Goal: Task Accomplishment & Management: Complete application form

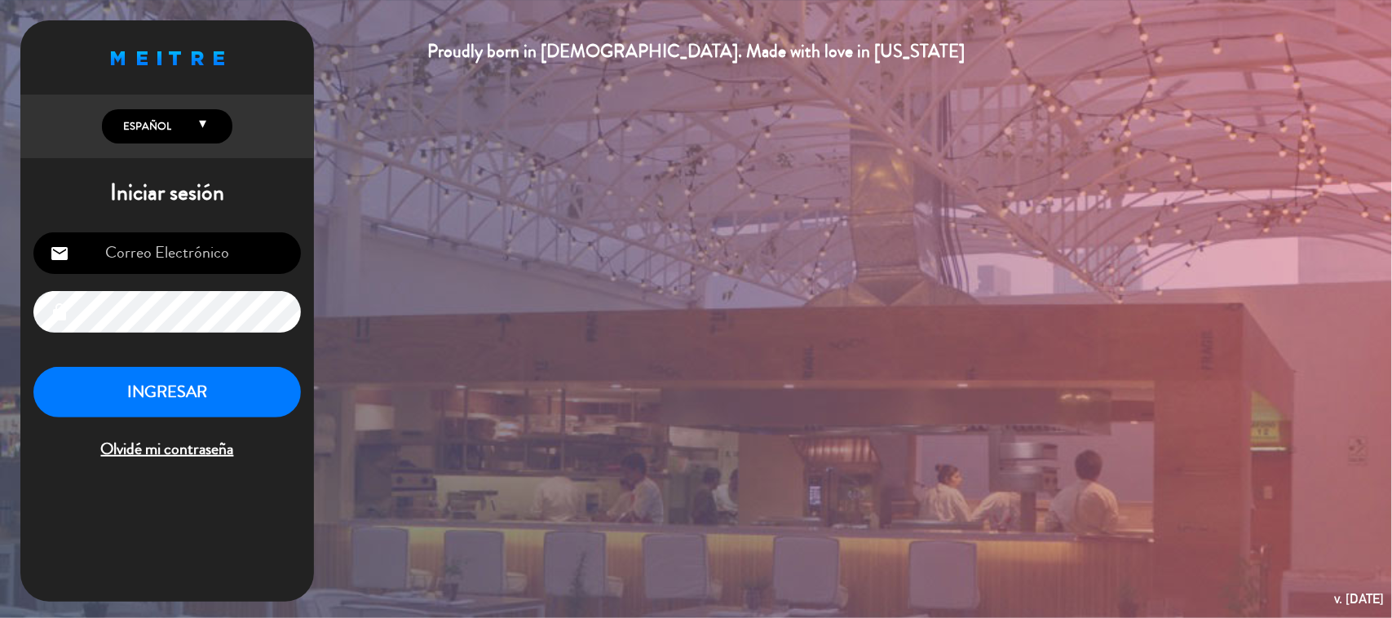
scroll to position [159, 0]
type input "[EMAIL_ADDRESS][DOMAIN_NAME]"
click at [190, 397] on button "INGRESAR" at bounding box center [167, 392] width 268 height 51
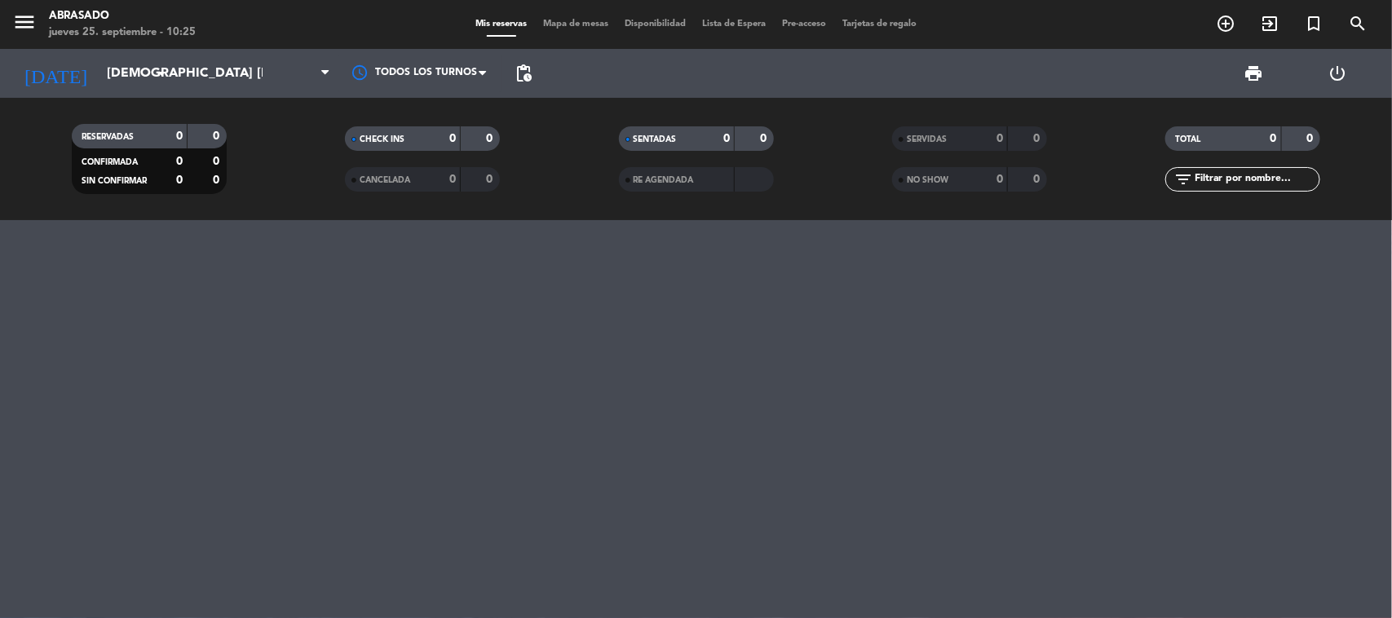
drag, startPoint x: 217, startPoint y: 74, endPoint x: 220, endPoint y: 152, distance: 77.6
click at [217, 75] on span at bounding box center [256, 73] width 163 height 36
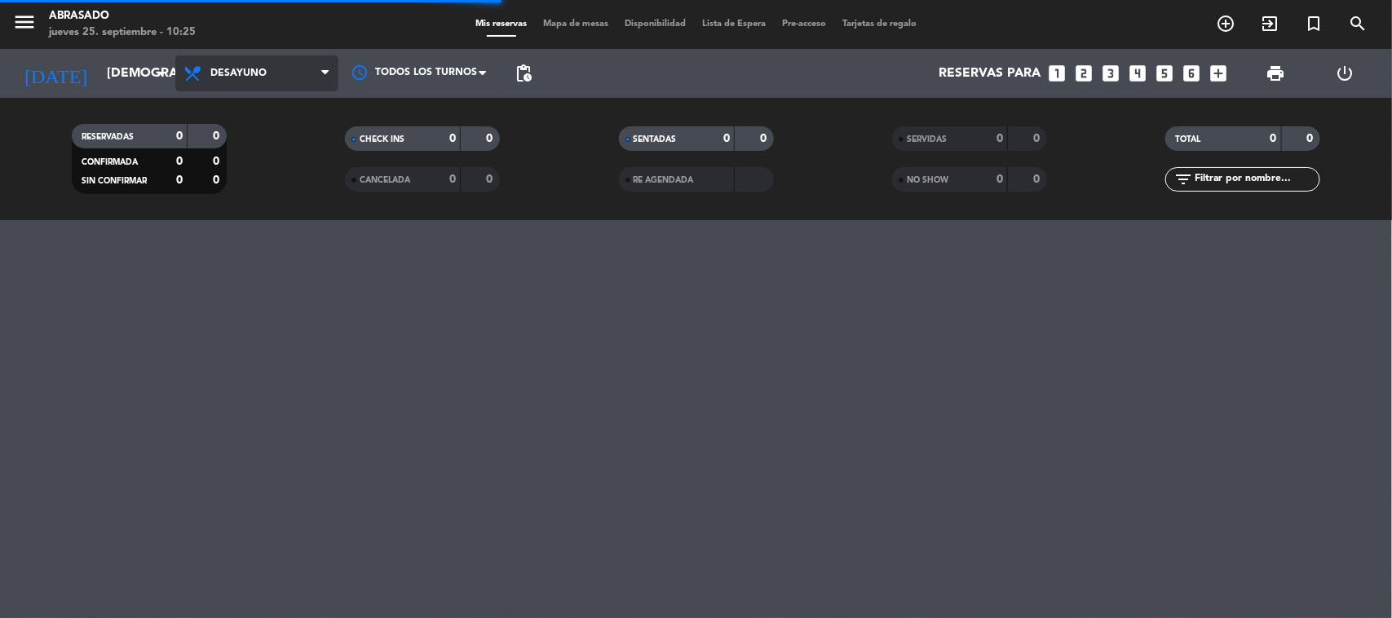
click at [243, 73] on span "Desayuno" at bounding box center [238, 73] width 56 height 11
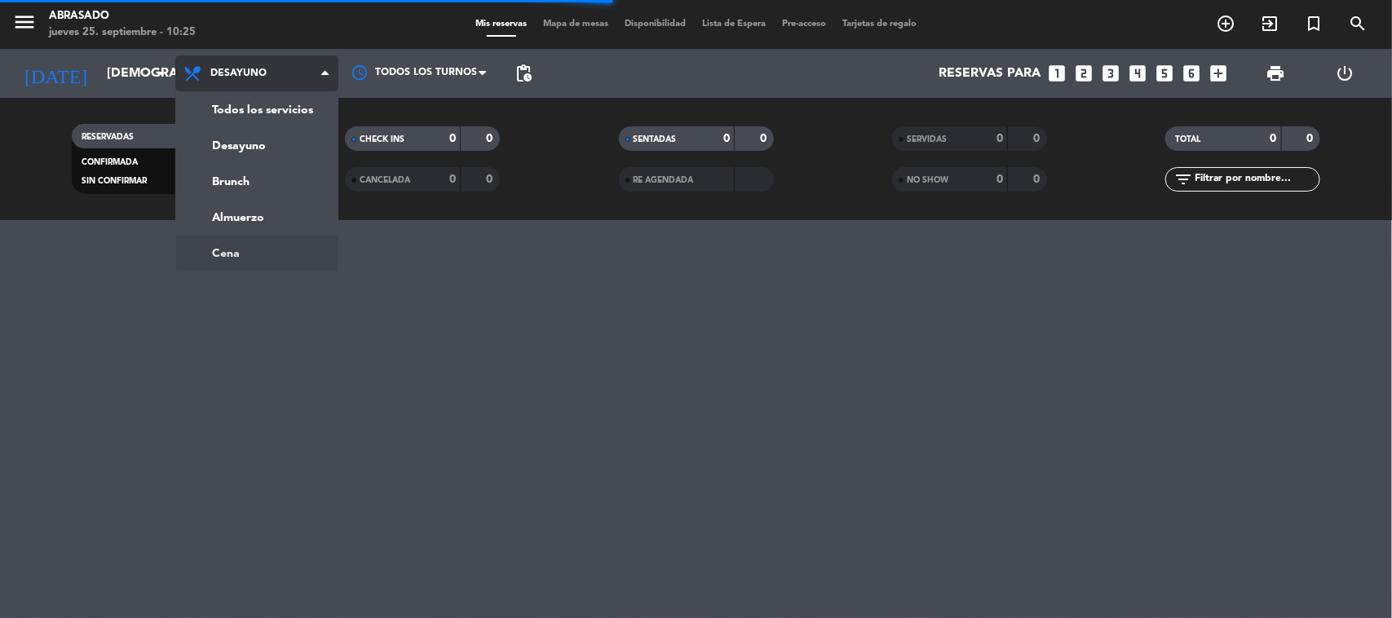
click at [230, 241] on div "menu Abrasado jueves 25. septiembre - 10:25 Mis reservas Mapa de mesas Disponib…" at bounding box center [696, 309] width 1392 height 618
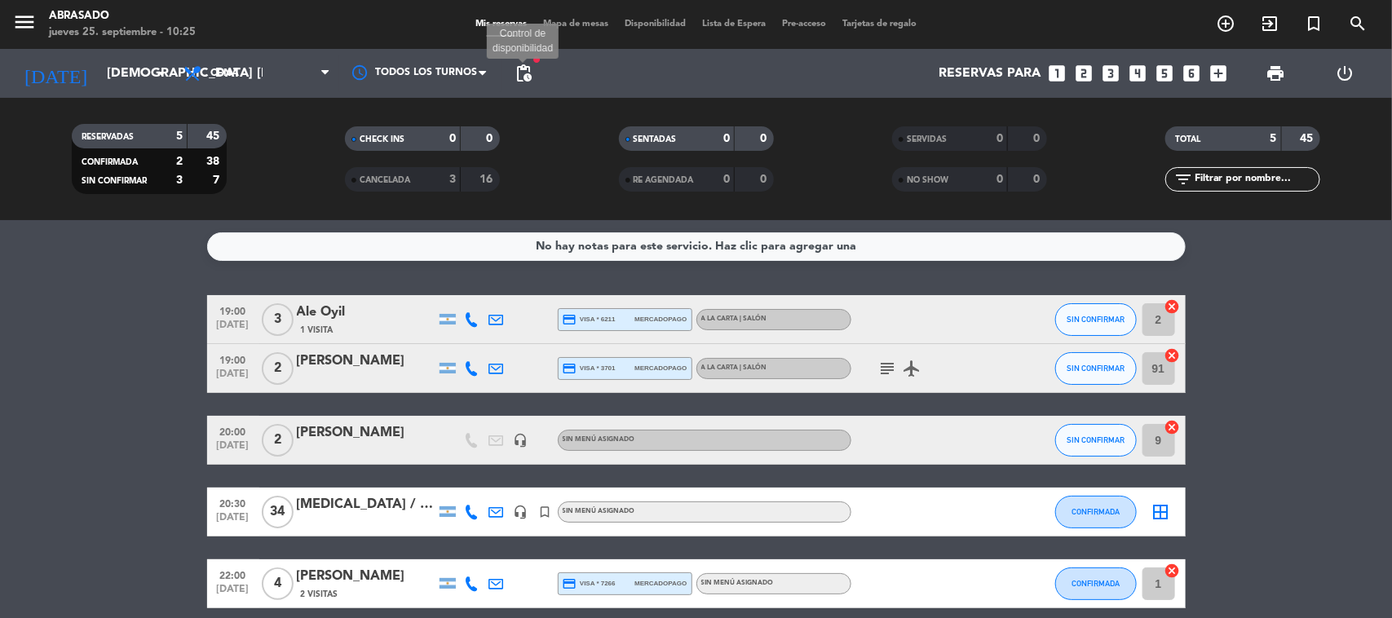
click at [516, 72] on span "pending_actions" at bounding box center [524, 74] width 20 height 20
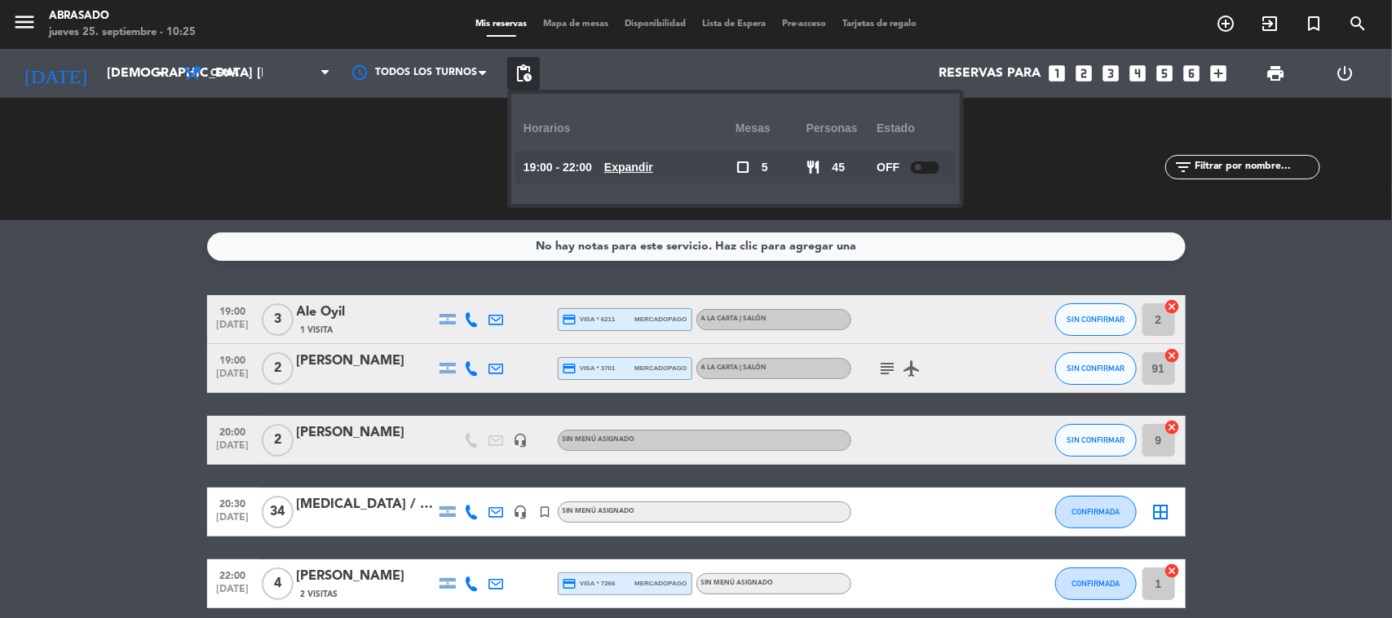
click at [825, 285] on div "No hay notas para este servicio. Haz clic para agregar una 19:00 [DATE] 3 Ale O…" at bounding box center [696, 419] width 1392 height 398
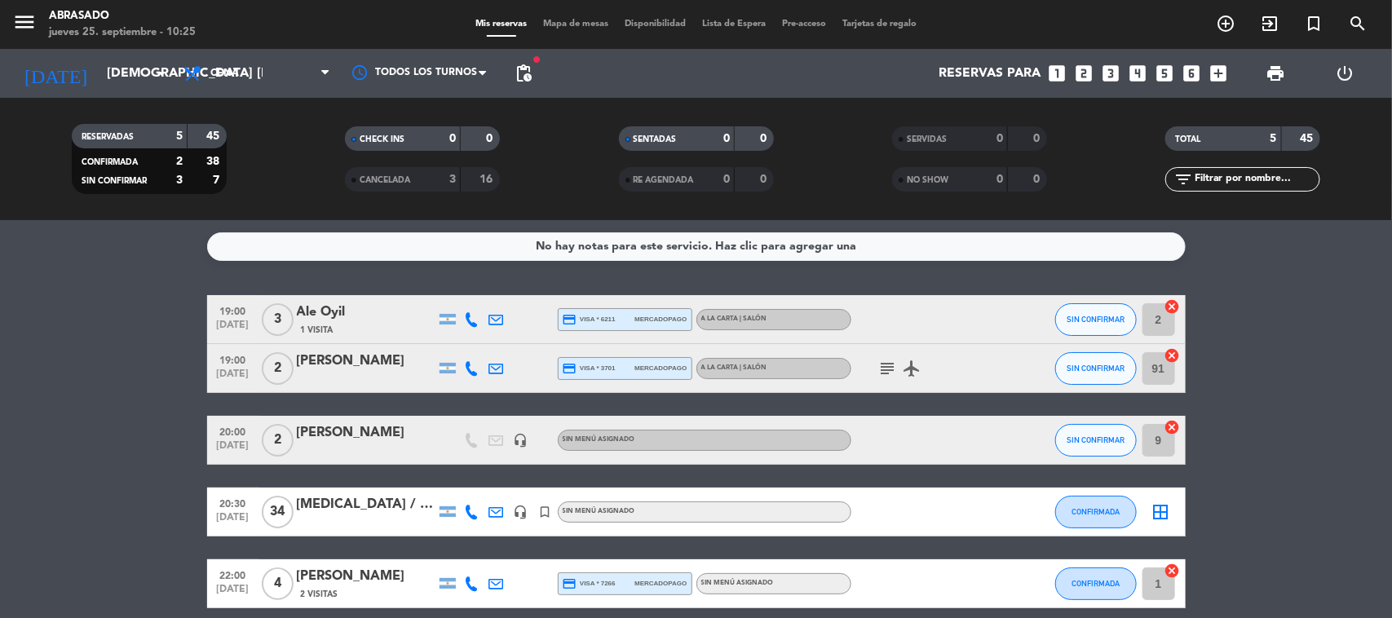
click at [825, 65] on icon "looks_4" at bounding box center [1138, 73] width 21 height 21
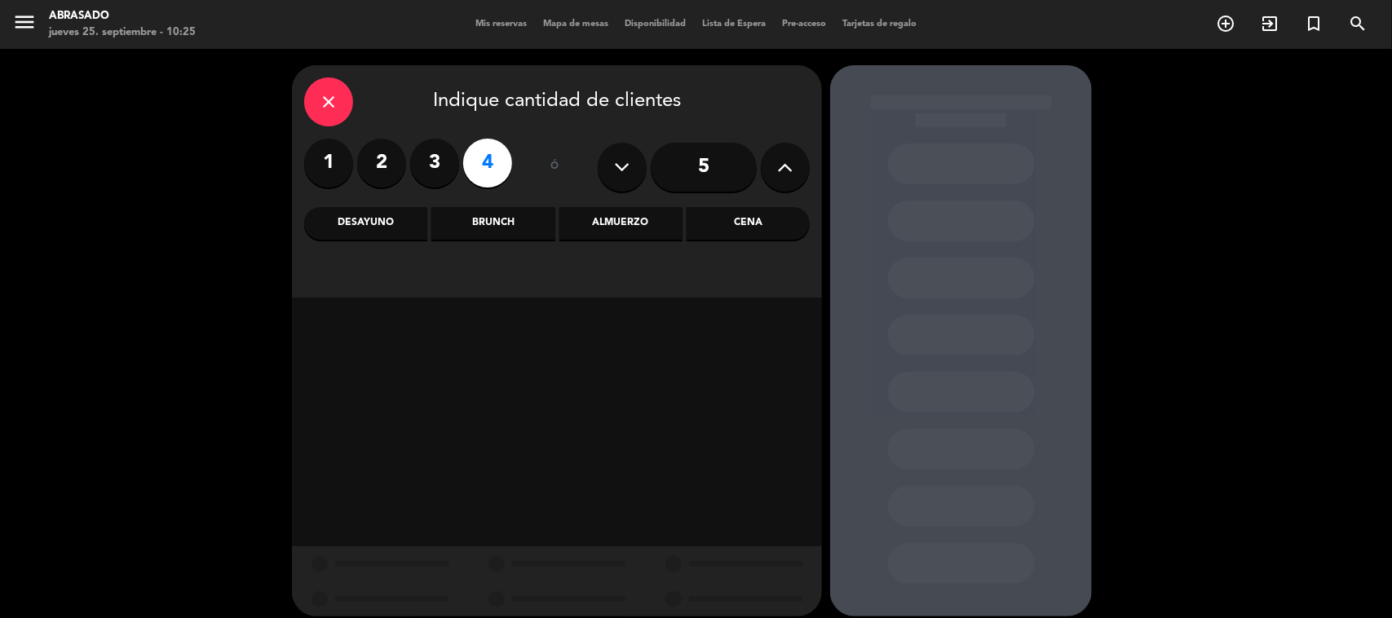
click at [715, 210] on div "Cena" at bounding box center [748, 223] width 123 height 33
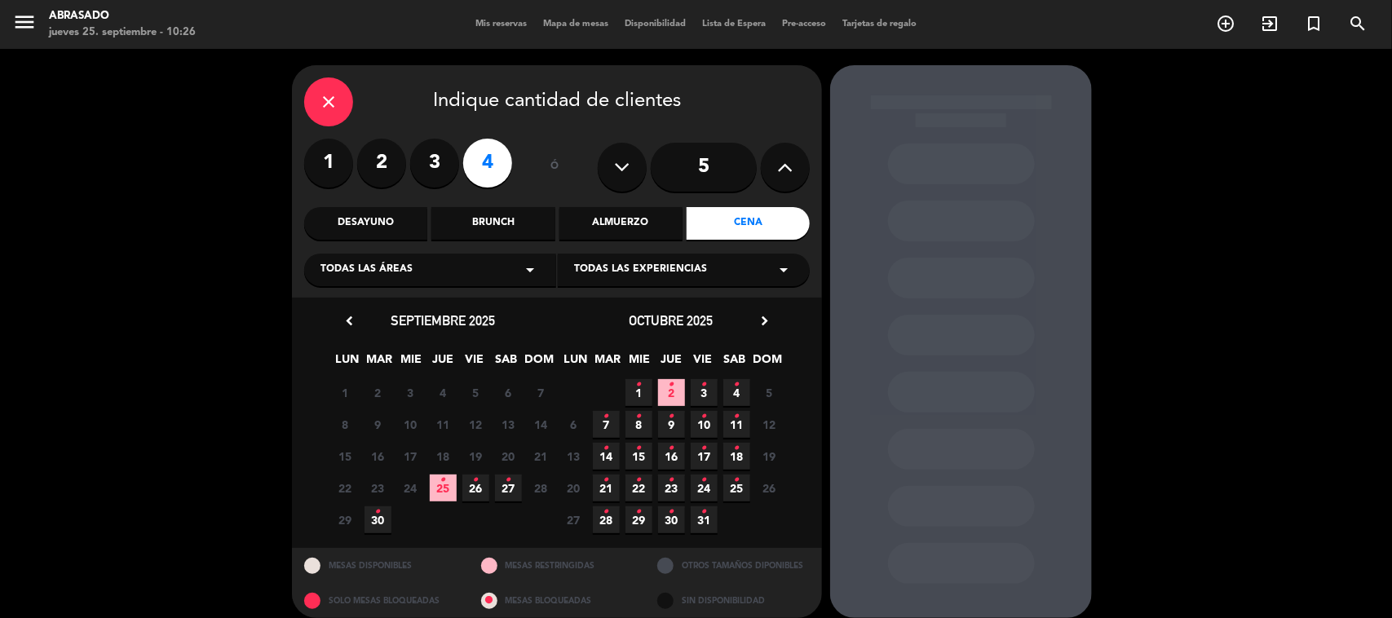
click at [441, 483] on icon "•" at bounding box center [443, 480] width 6 height 26
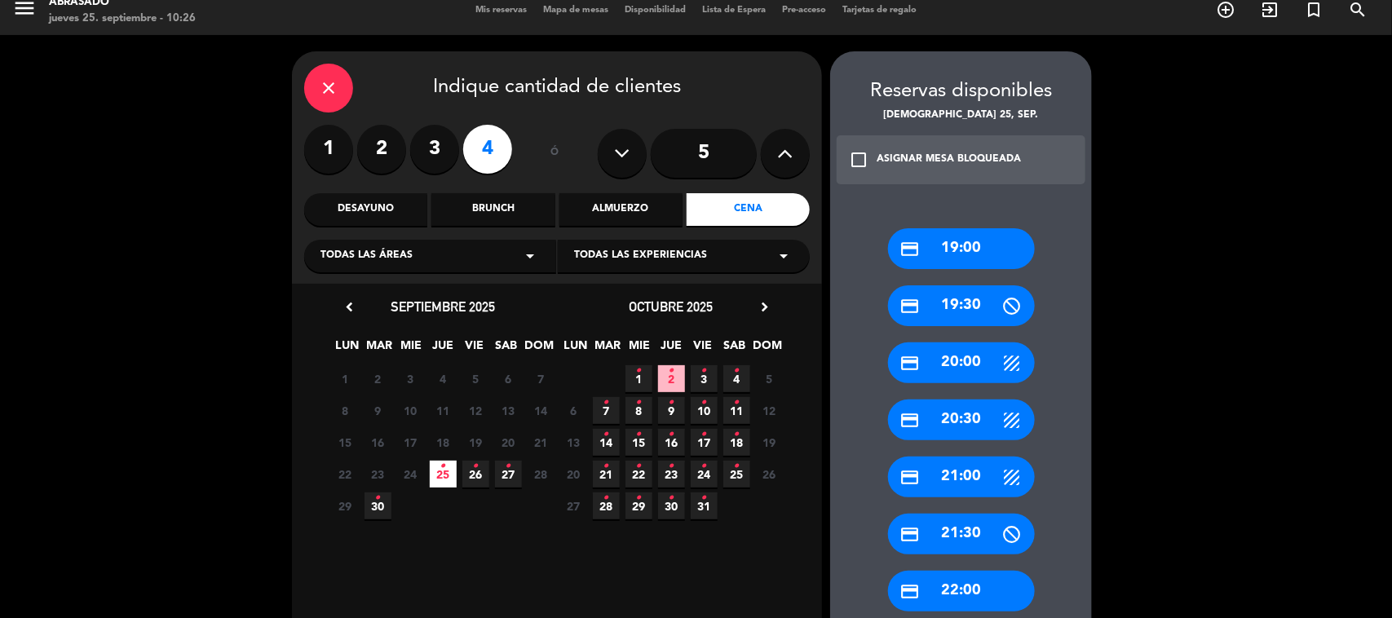
click at [825, 231] on div "credit_card 19:00" at bounding box center [961, 248] width 147 height 41
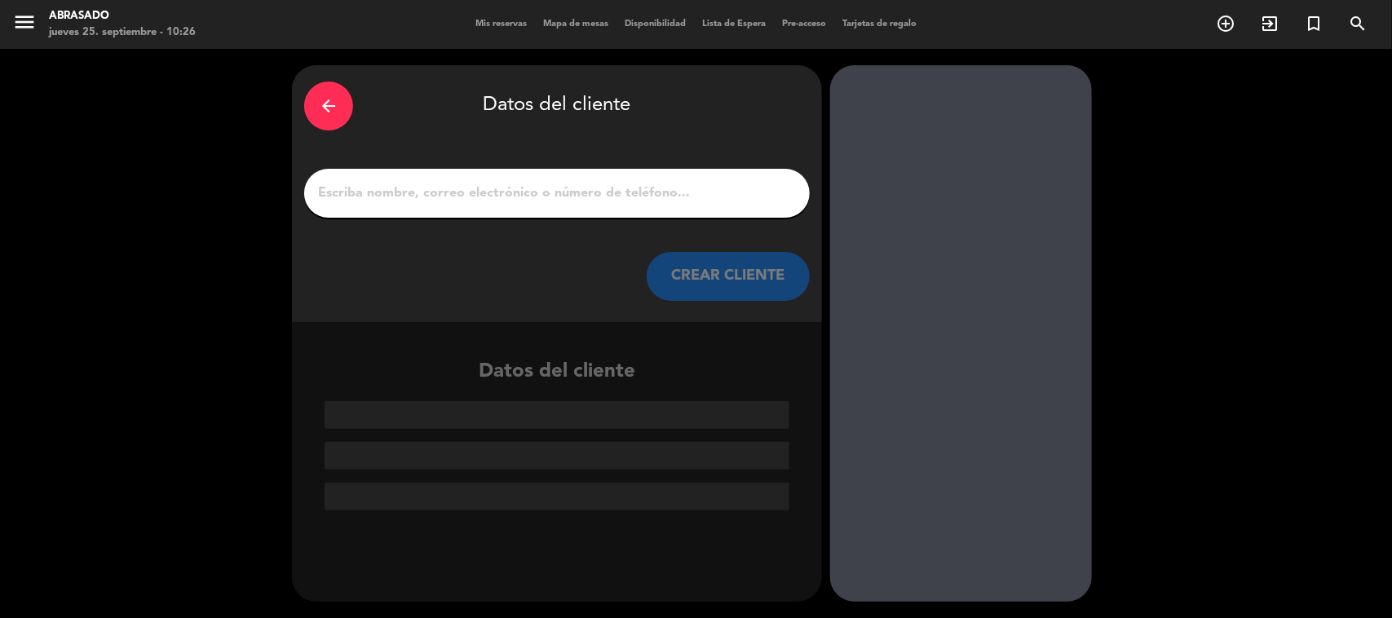
scroll to position [0, 0]
paste input "Eliane Cristina Troiano Castilho"
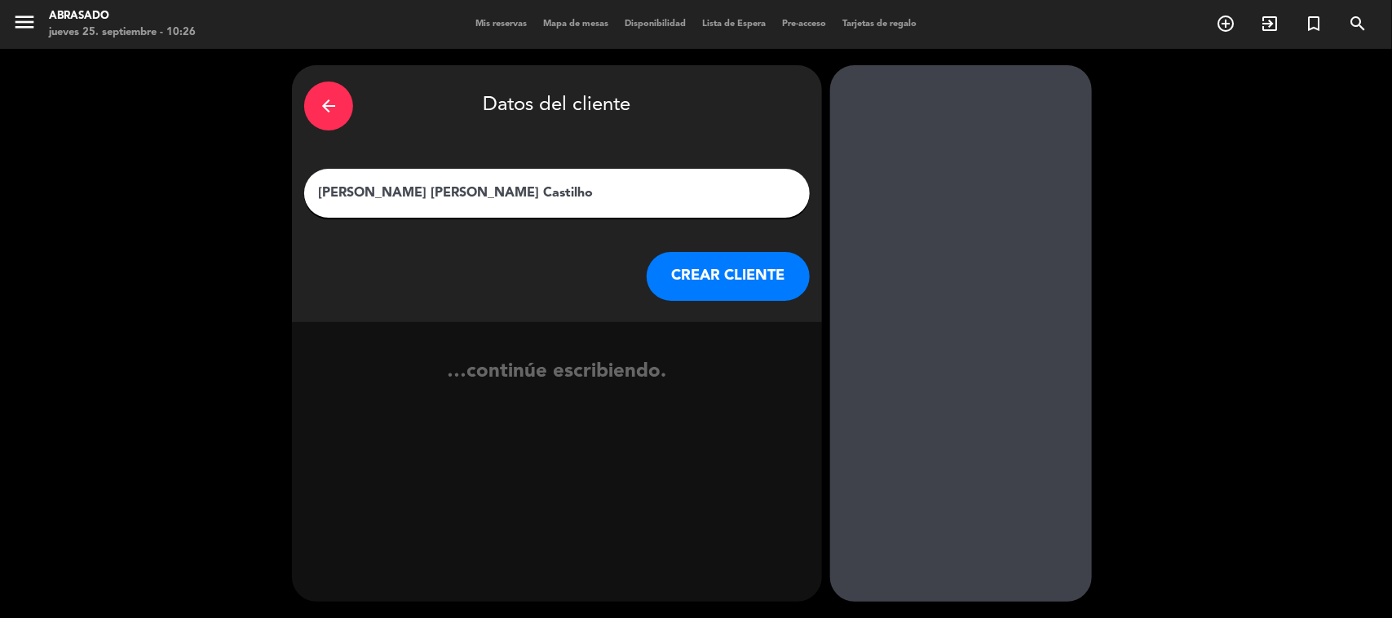
type input "Eliane Cristina Troiano Castilho"
click at [686, 266] on button "CREAR CLIENTE" at bounding box center [728, 276] width 163 height 49
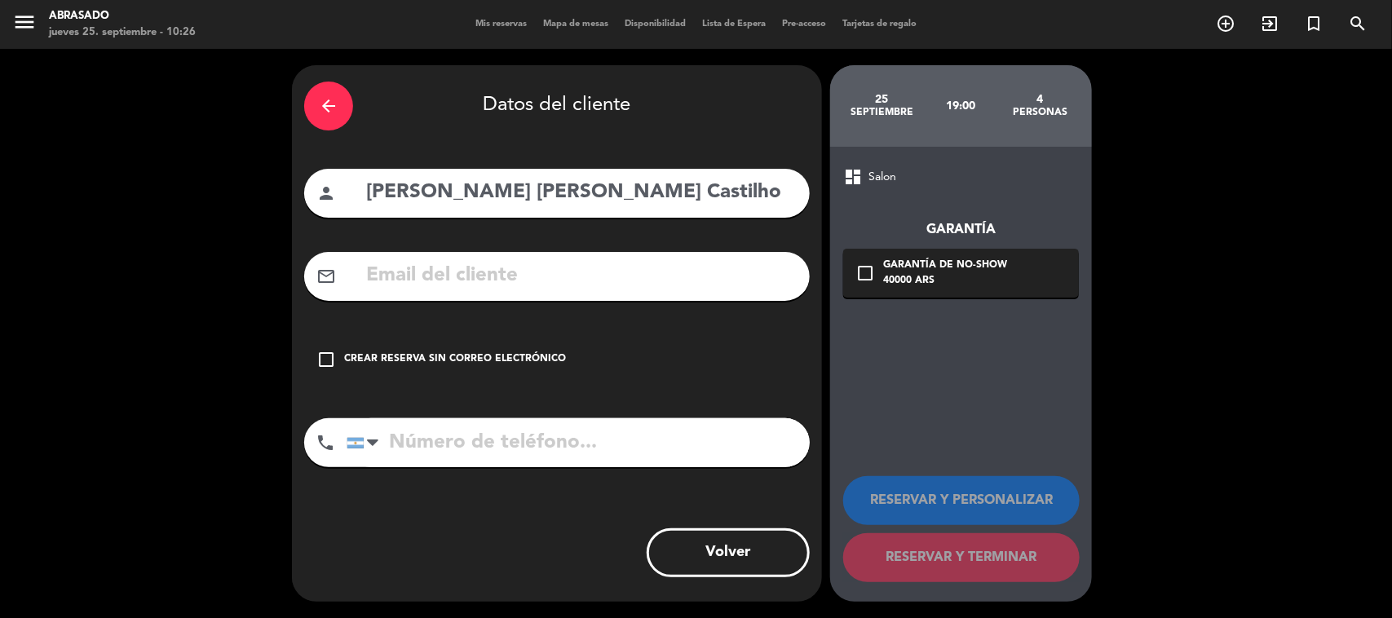
click at [471, 433] on input "tel" at bounding box center [578, 442] width 463 height 49
type input "+5518997510042"
drag, startPoint x: 491, startPoint y: 341, endPoint x: 522, endPoint y: 341, distance: 31.0
click at [492, 341] on div "check_box_outline_blank Crear reserva sin correo electrónico" at bounding box center [557, 359] width 506 height 49
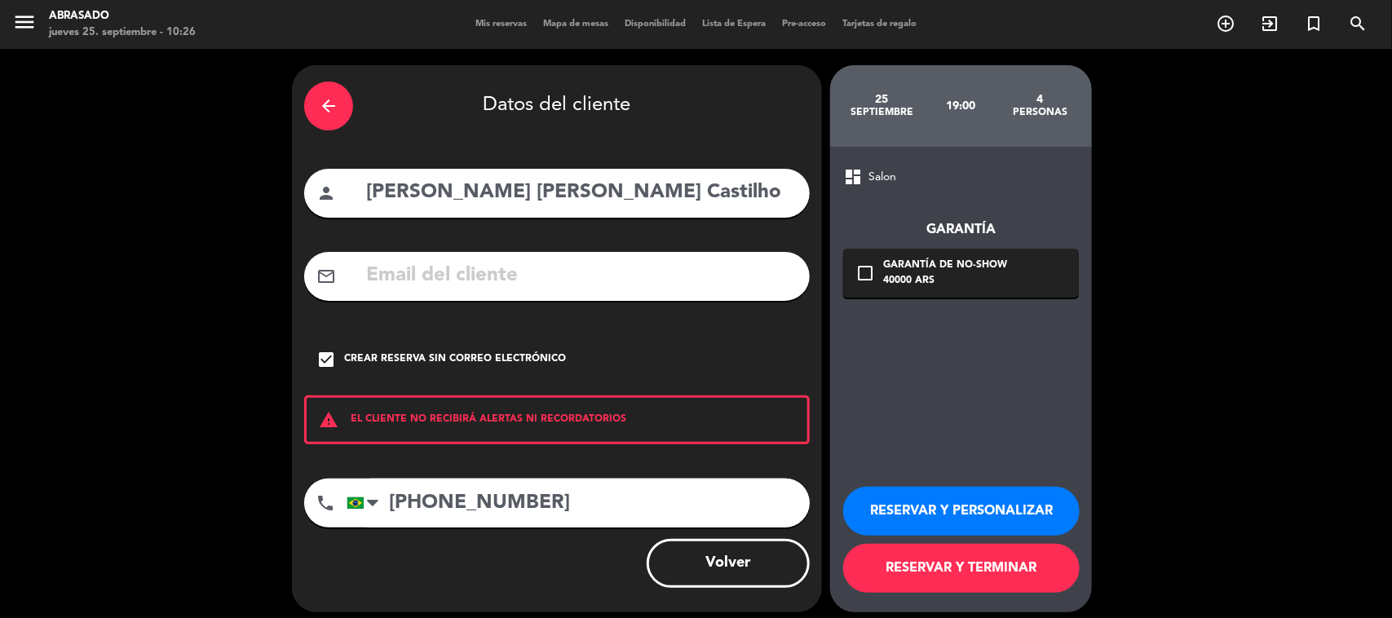
click at [825, 500] on button "RESERVAR Y PERSONALIZAR" at bounding box center [961, 511] width 237 height 49
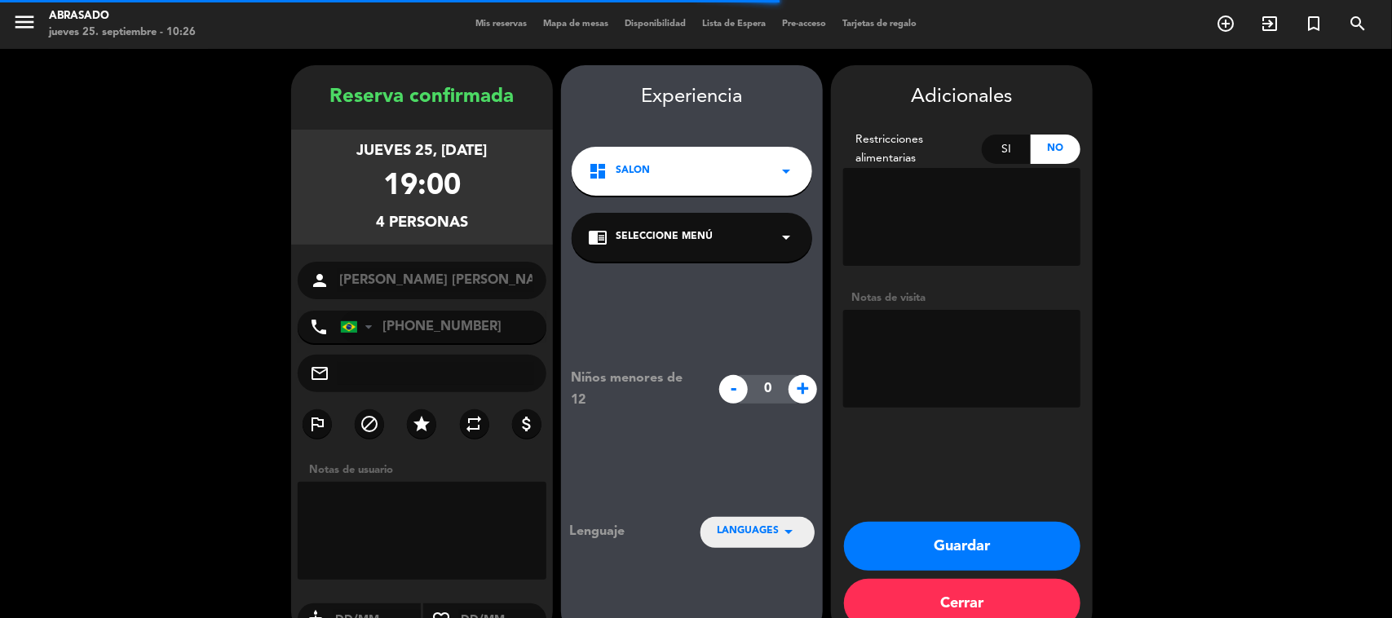
scroll to position [33, 0]
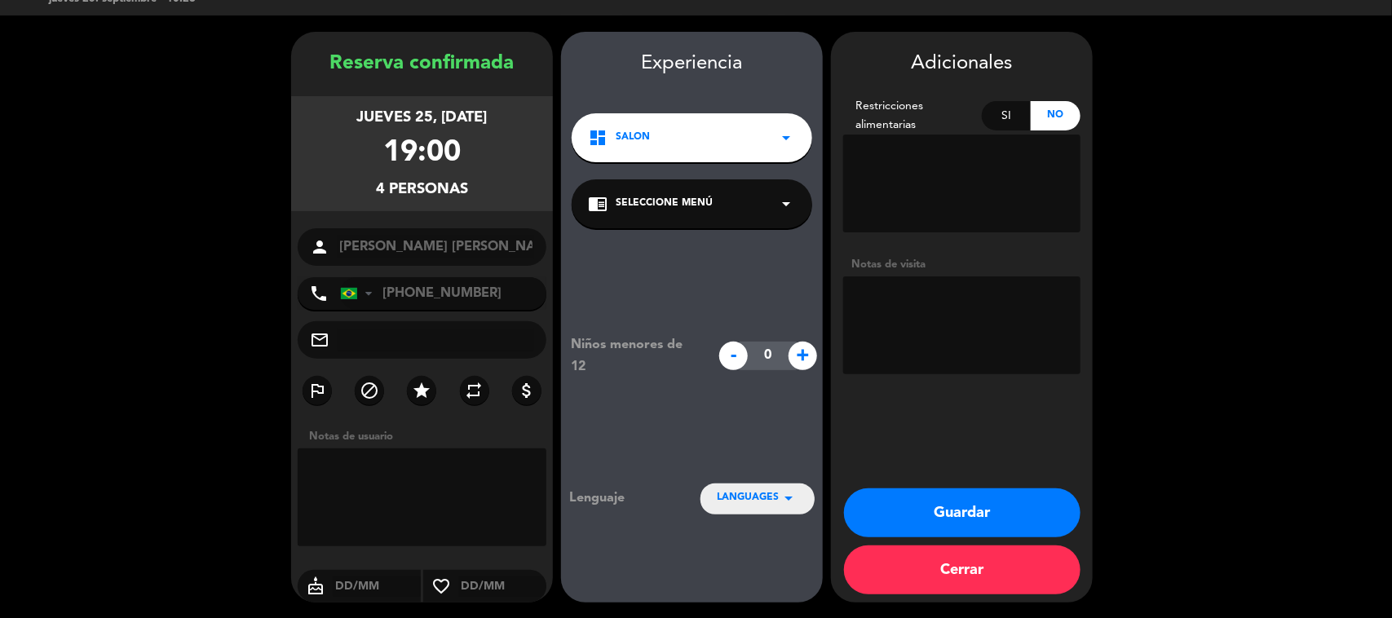
click at [825, 503] on button "Guardar" at bounding box center [962, 513] width 237 height 49
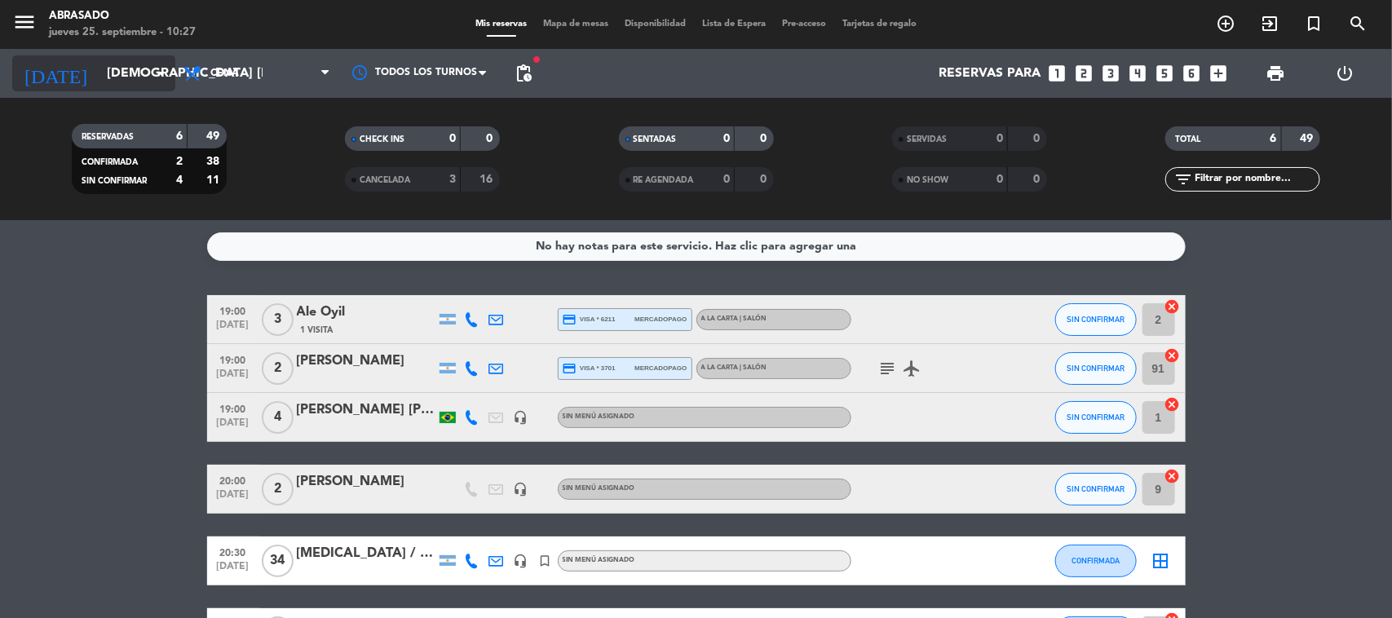
click at [149, 64] on input "jue. 25 sep." at bounding box center [185, 74] width 172 height 32
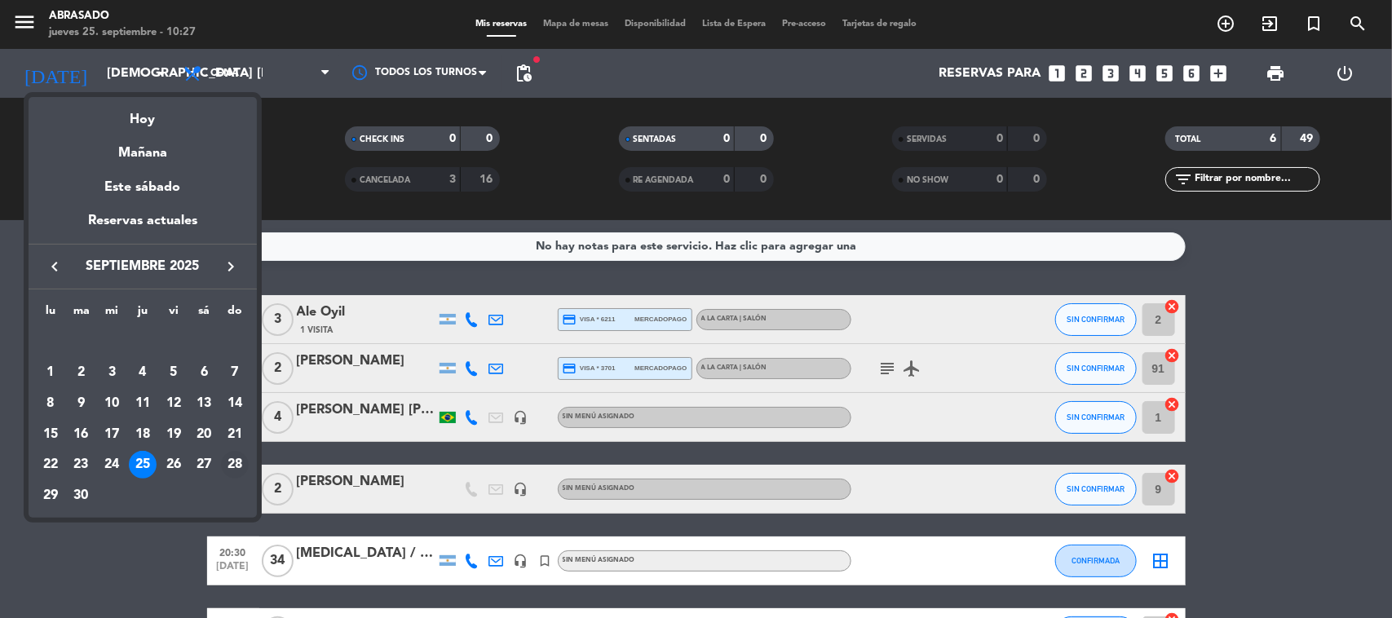
click at [235, 461] on div "28" at bounding box center [235, 465] width 28 height 28
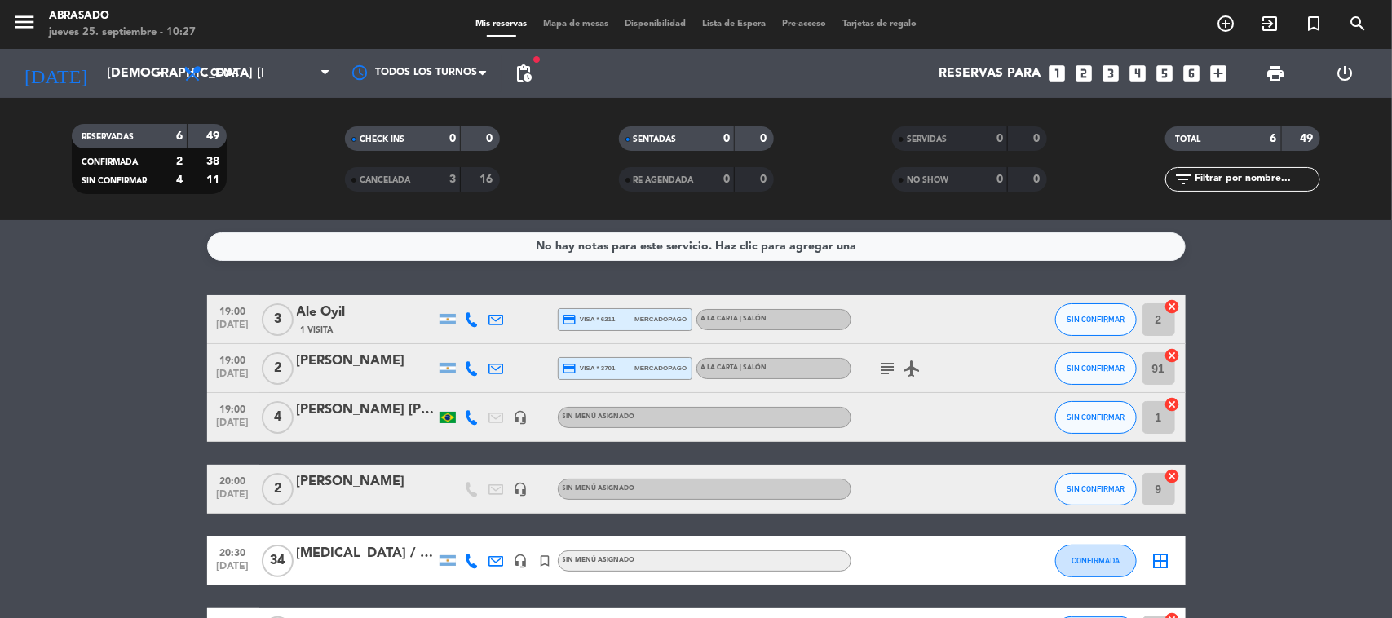
type input "dom. 28 sep."
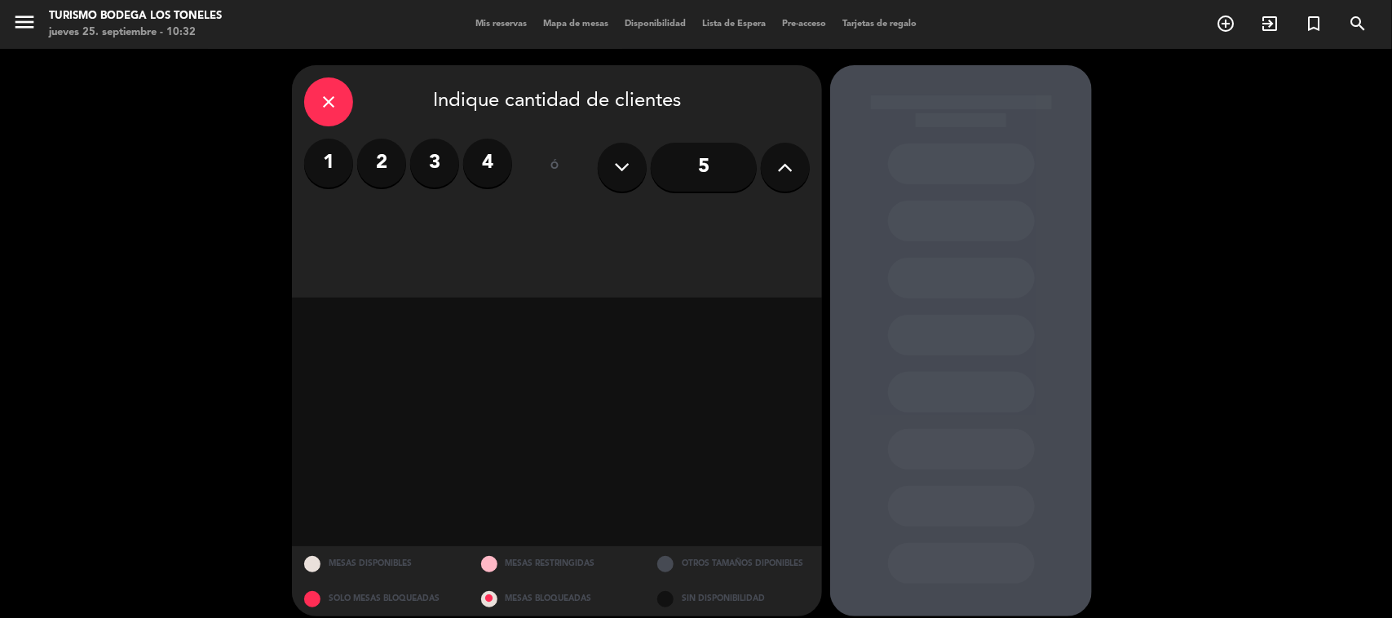
scroll to position [159, 0]
drag, startPoint x: 339, startPoint y: 95, endPoint x: 372, endPoint y: 90, distance: 33.8
click at [337, 95] on icon "close" at bounding box center [329, 102] width 20 height 20
